Goal: Communication & Community: Answer question/provide support

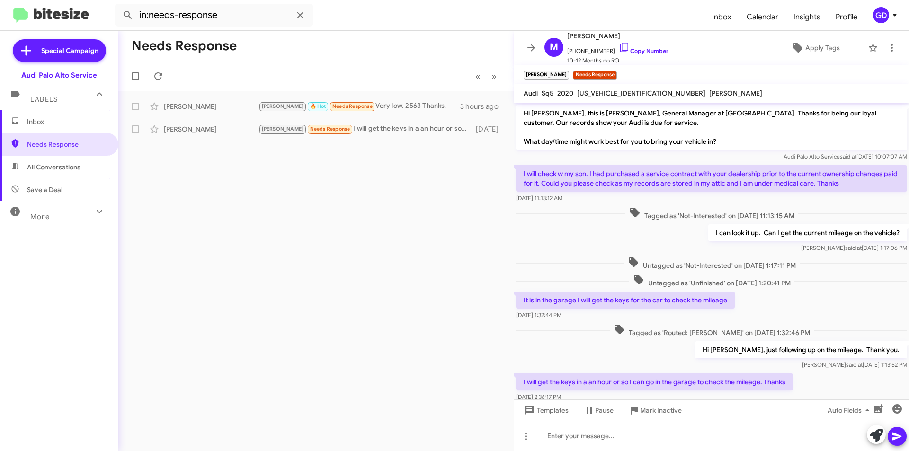
scroll to position [28, 0]
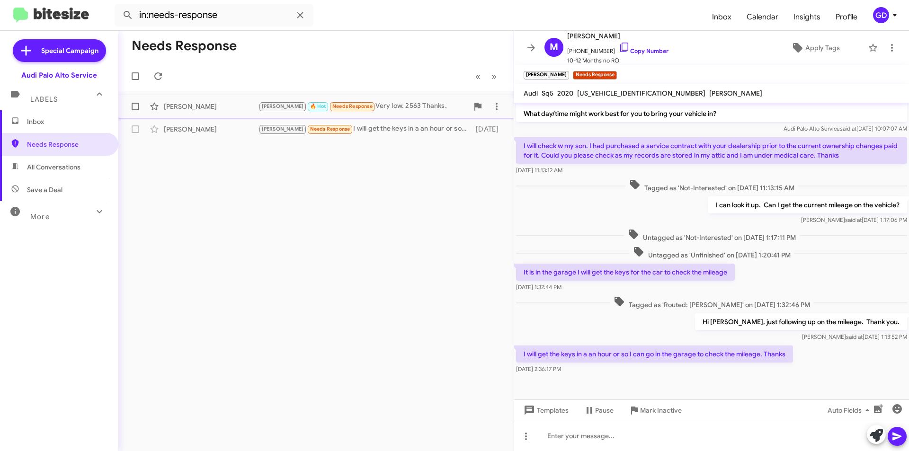
click at [170, 109] on div "[PERSON_NAME]" at bounding box center [211, 106] width 95 height 9
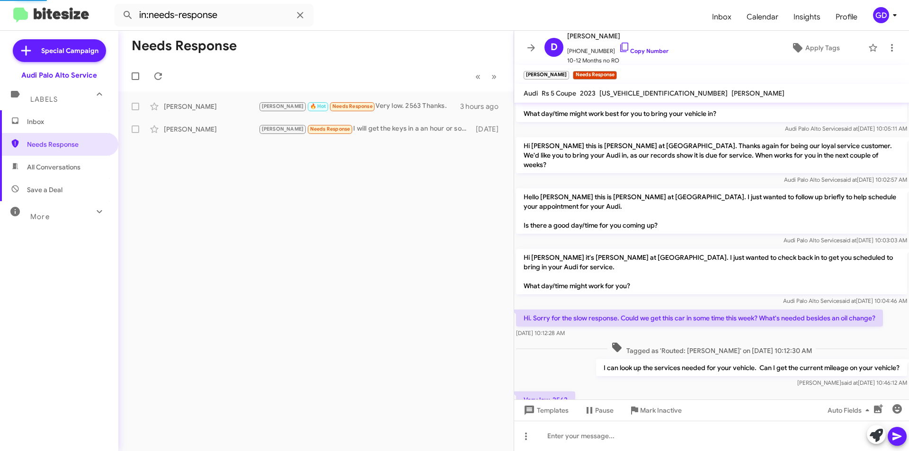
scroll to position [69, 0]
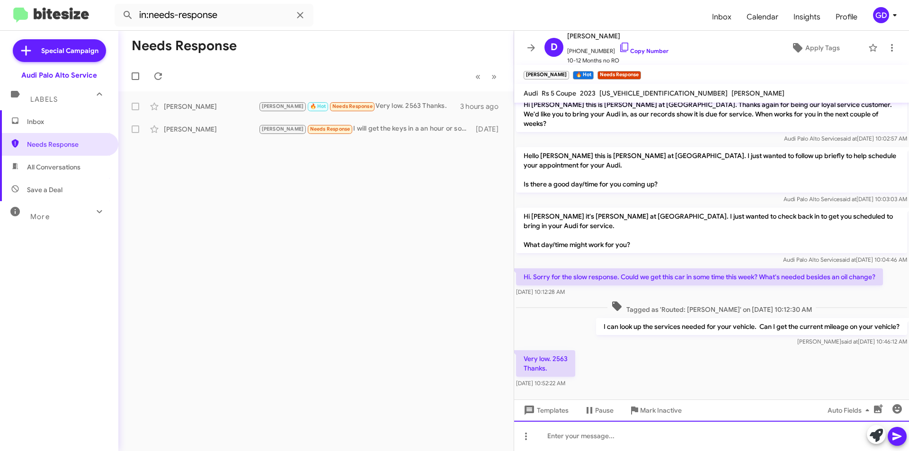
click at [553, 436] on div at bounding box center [711, 436] width 395 height 30
click at [831, 439] on div "This will be for the 2year service regardless of the mileage. Aside from oil an…" at bounding box center [711, 436] width 395 height 30
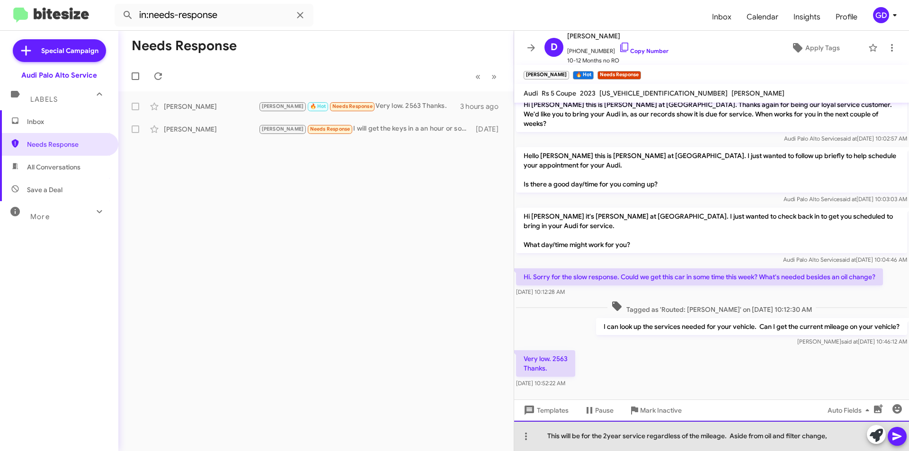
click at [832, 435] on div "This will be for the 2year service regardless of the mileage. Aside from oil an…" at bounding box center [711, 436] width 395 height 30
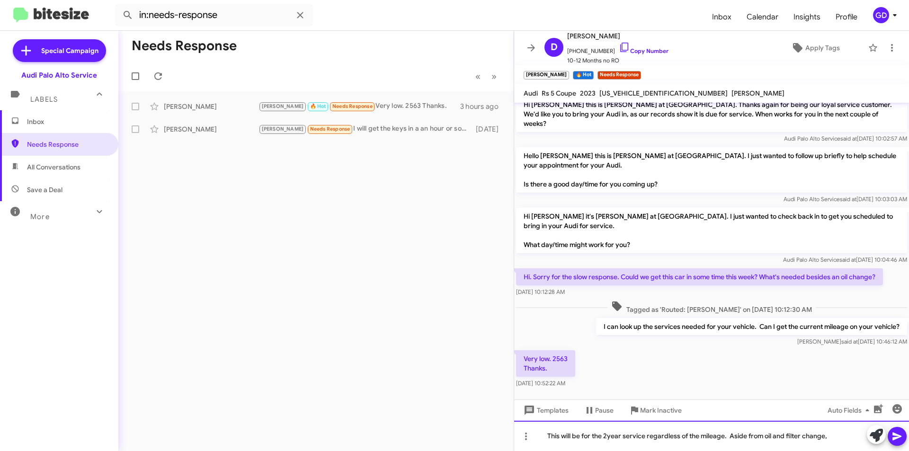
click at [833, 438] on div "This will be for the 2year service regardless of the mileage. Aside from oil an…" at bounding box center [711, 436] width 395 height 30
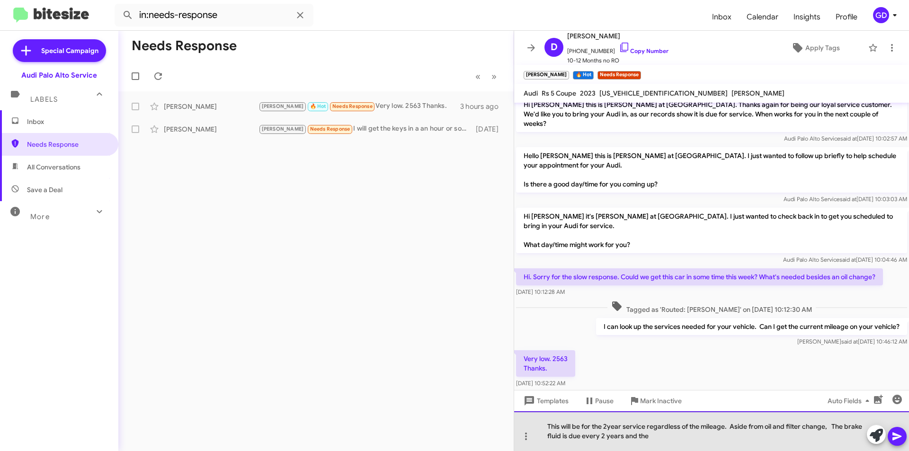
drag, startPoint x: 651, startPoint y: 439, endPoint x: 662, endPoint y: 435, distance: 11.5
click at [652, 439] on div "This will be for the 2year service regardless of the mileage. Aside from oil an…" at bounding box center [711, 431] width 395 height 40
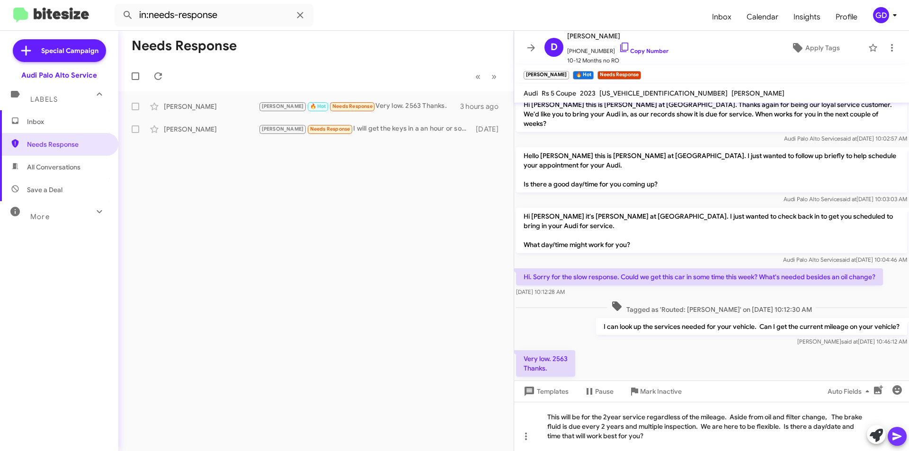
click at [894, 438] on icon at bounding box center [896, 437] width 9 height 8
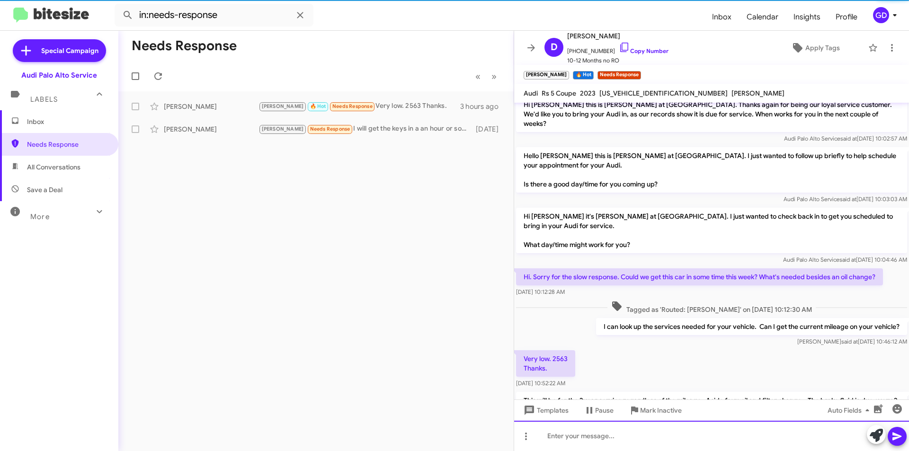
scroll to position [0, 0]
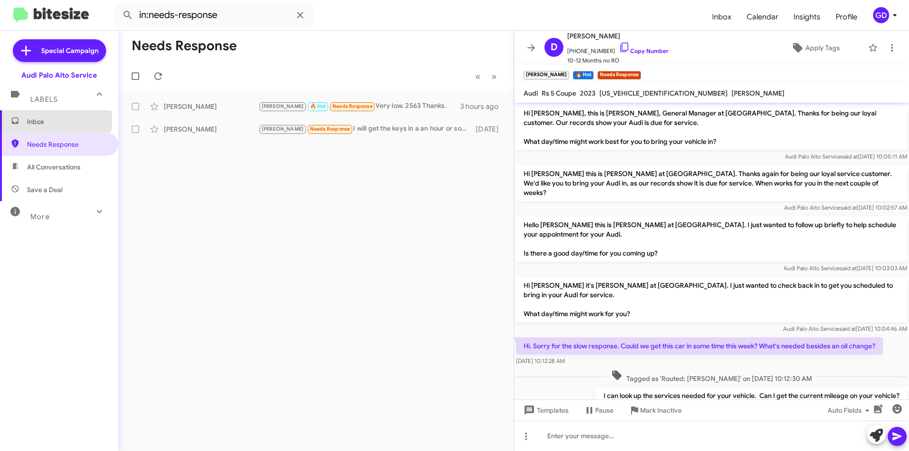
click at [42, 120] on span "Inbox" at bounding box center [67, 121] width 80 height 9
